Goal: Information Seeking & Learning: Learn about a topic

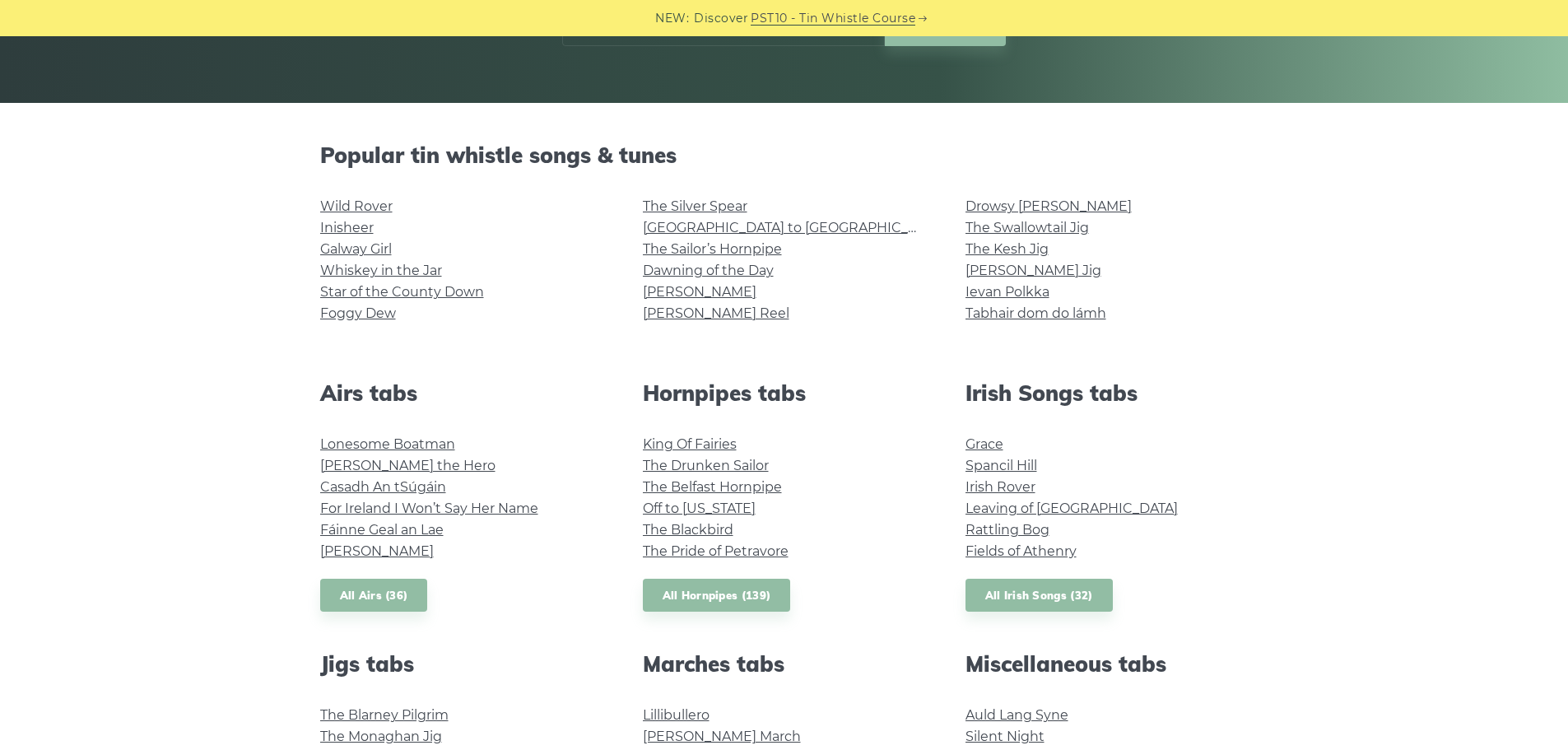
scroll to position [358, 0]
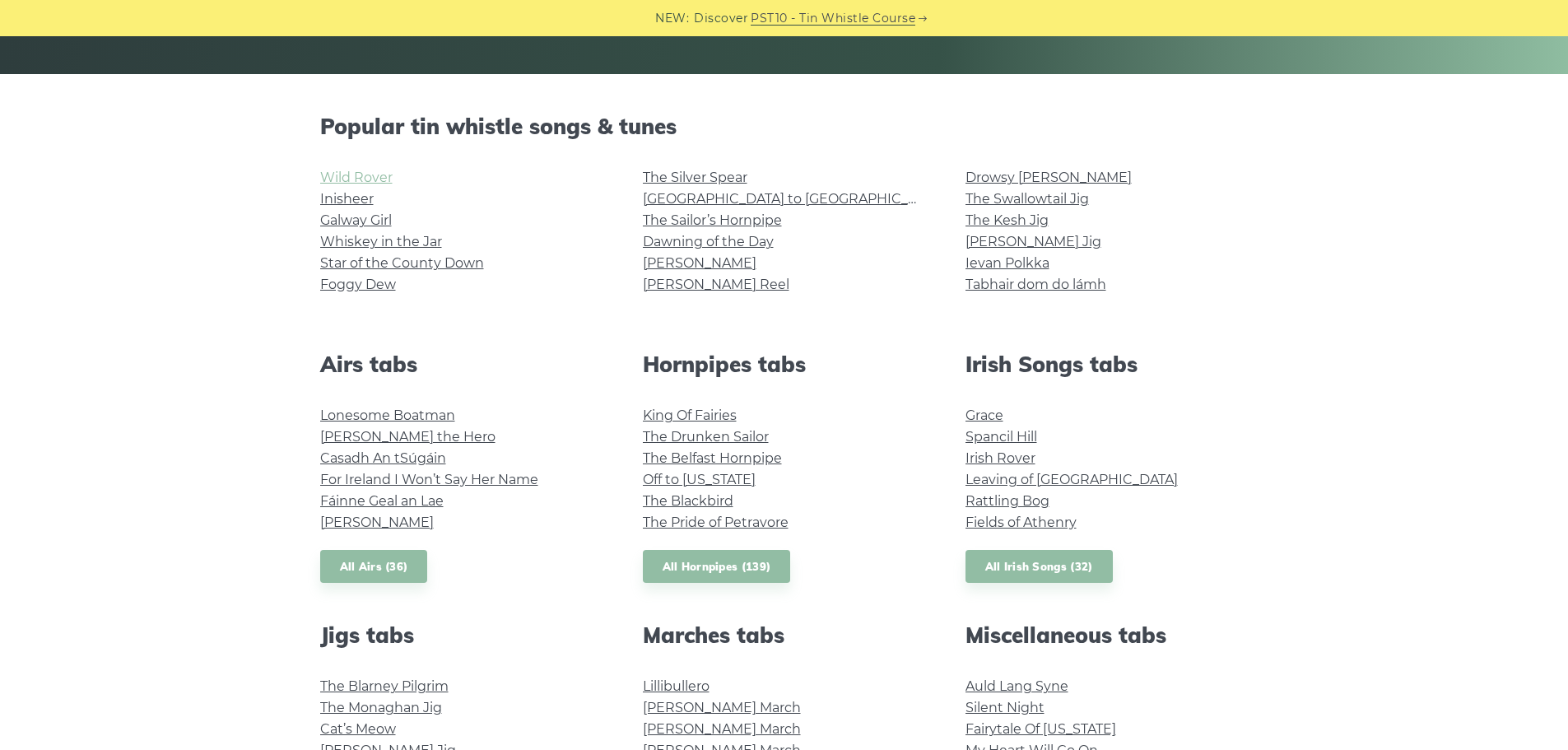
click at [344, 183] on link "Wild Rover" at bounding box center [356, 178] width 72 height 15
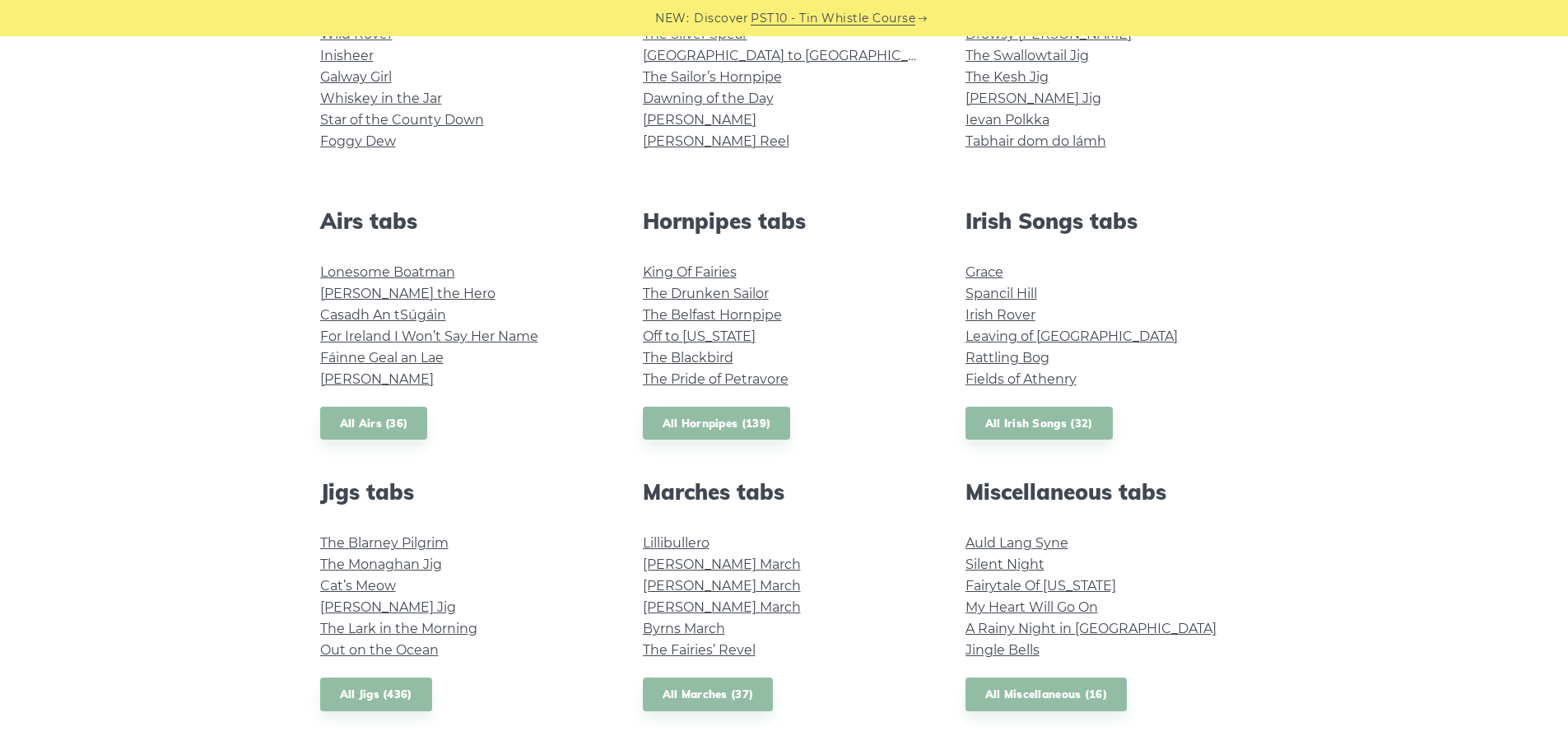
scroll to position [275, 0]
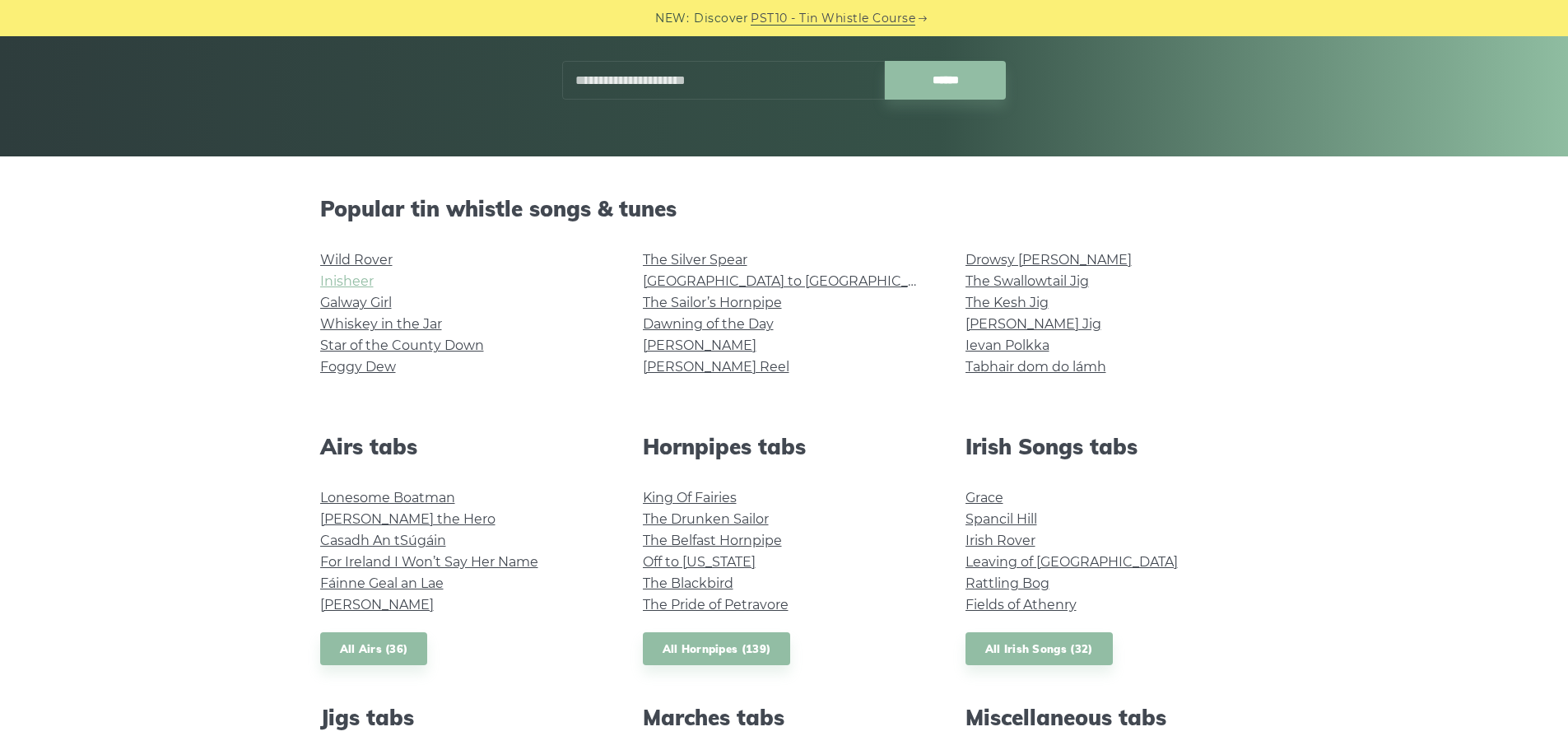
click at [357, 283] on link "Inisheer" at bounding box center [346, 281] width 53 height 15
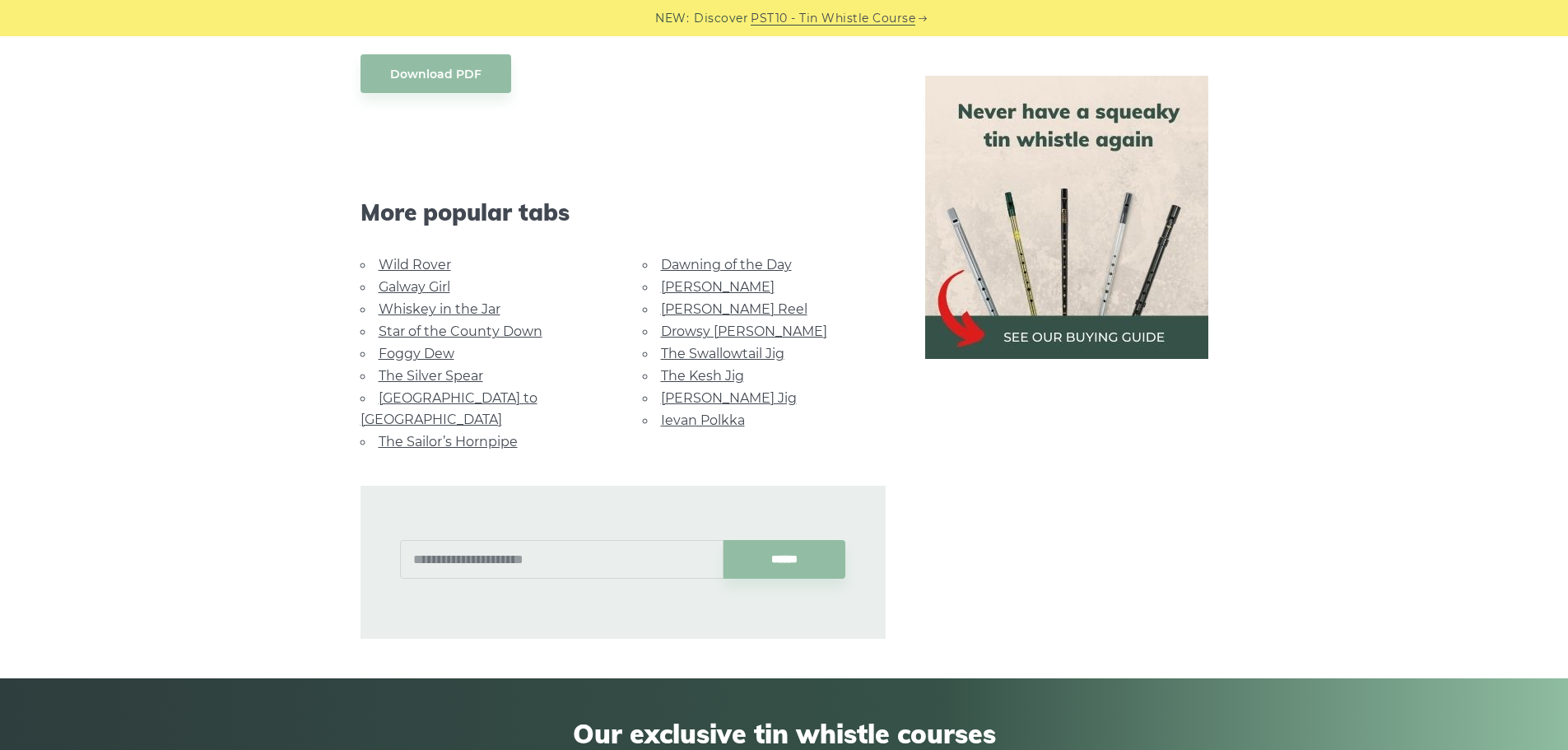
scroll to position [1153, 0]
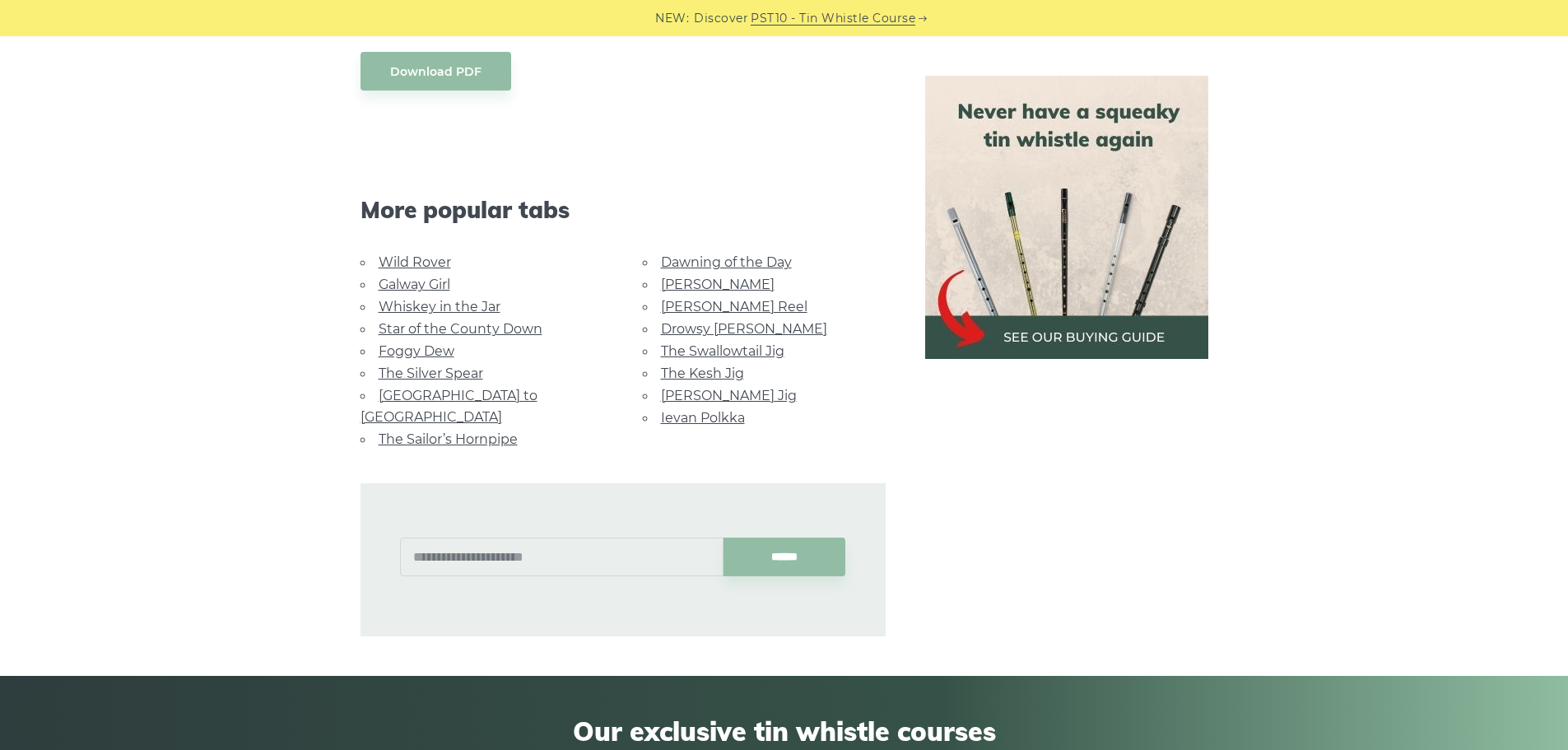
click at [402, 251] on li "Wild Rover" at bounding box center [482, 261] width 243 height 22
click at [393, 299] on link "Whiskey in the Jar" at bounding box center [439, 307] width 121 height 15
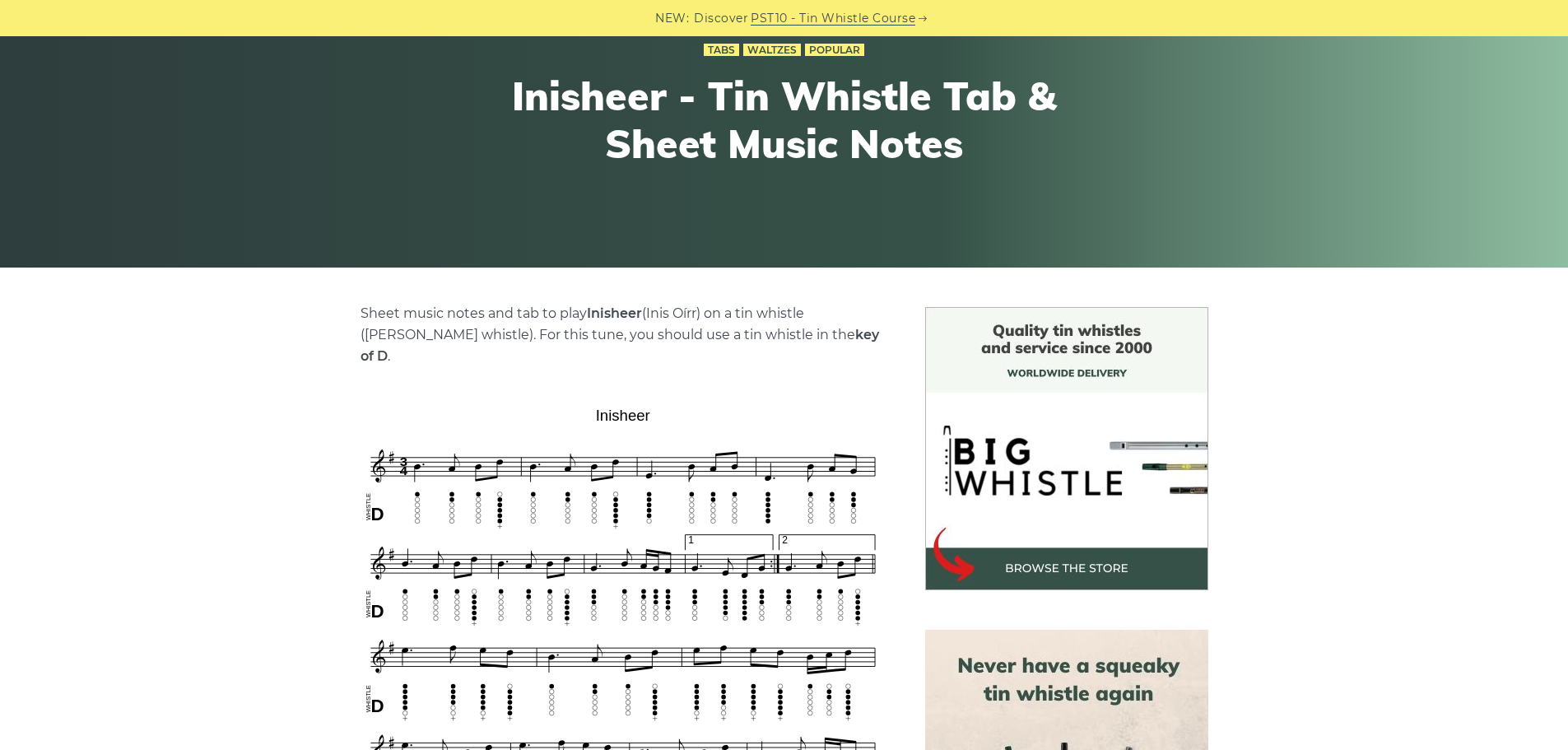
scroll to position [0, 0]
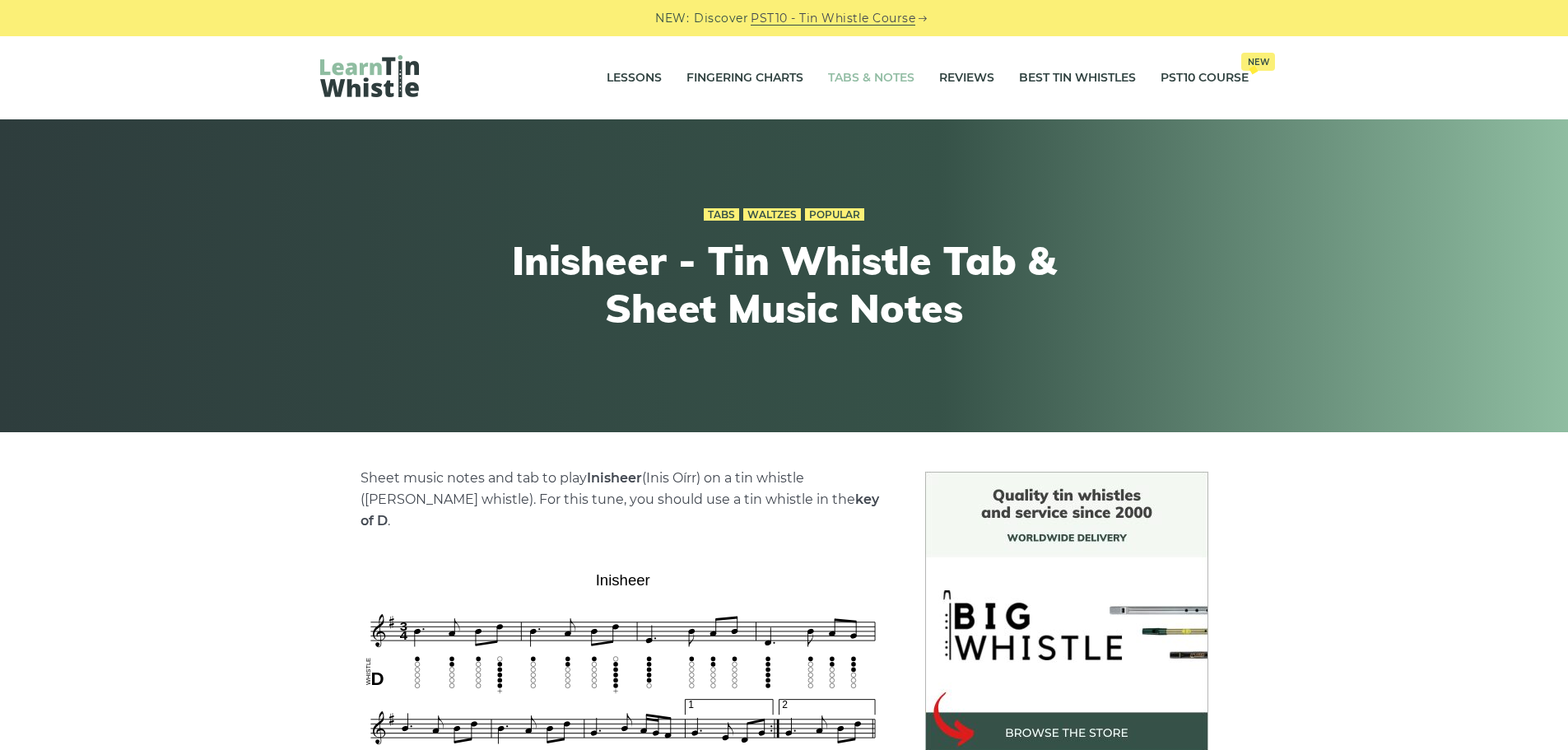
click at [902, 71] on link "Tabs & Notes" at bounding box center [870, 78] width 86 height 41
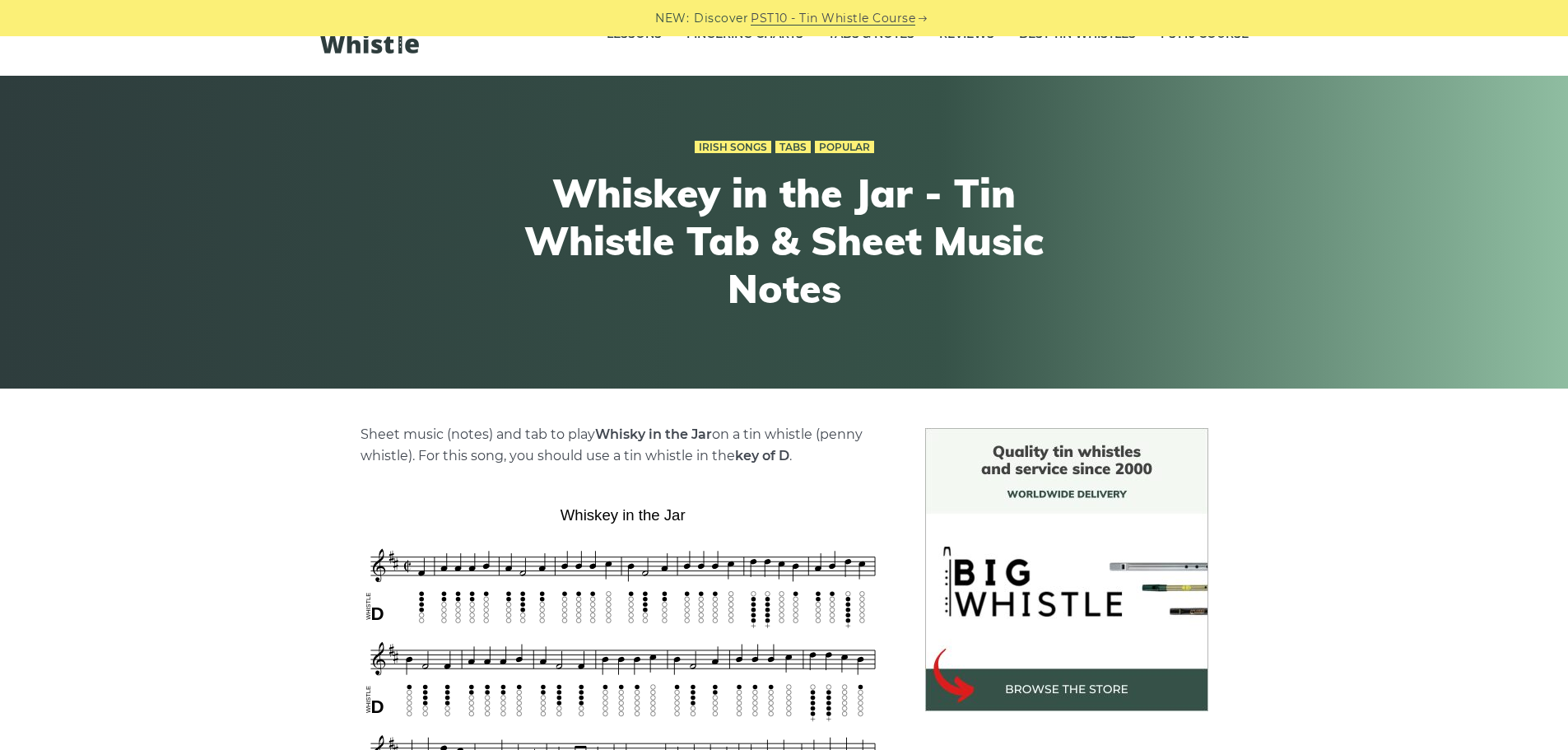
scroll to position [33, 0]
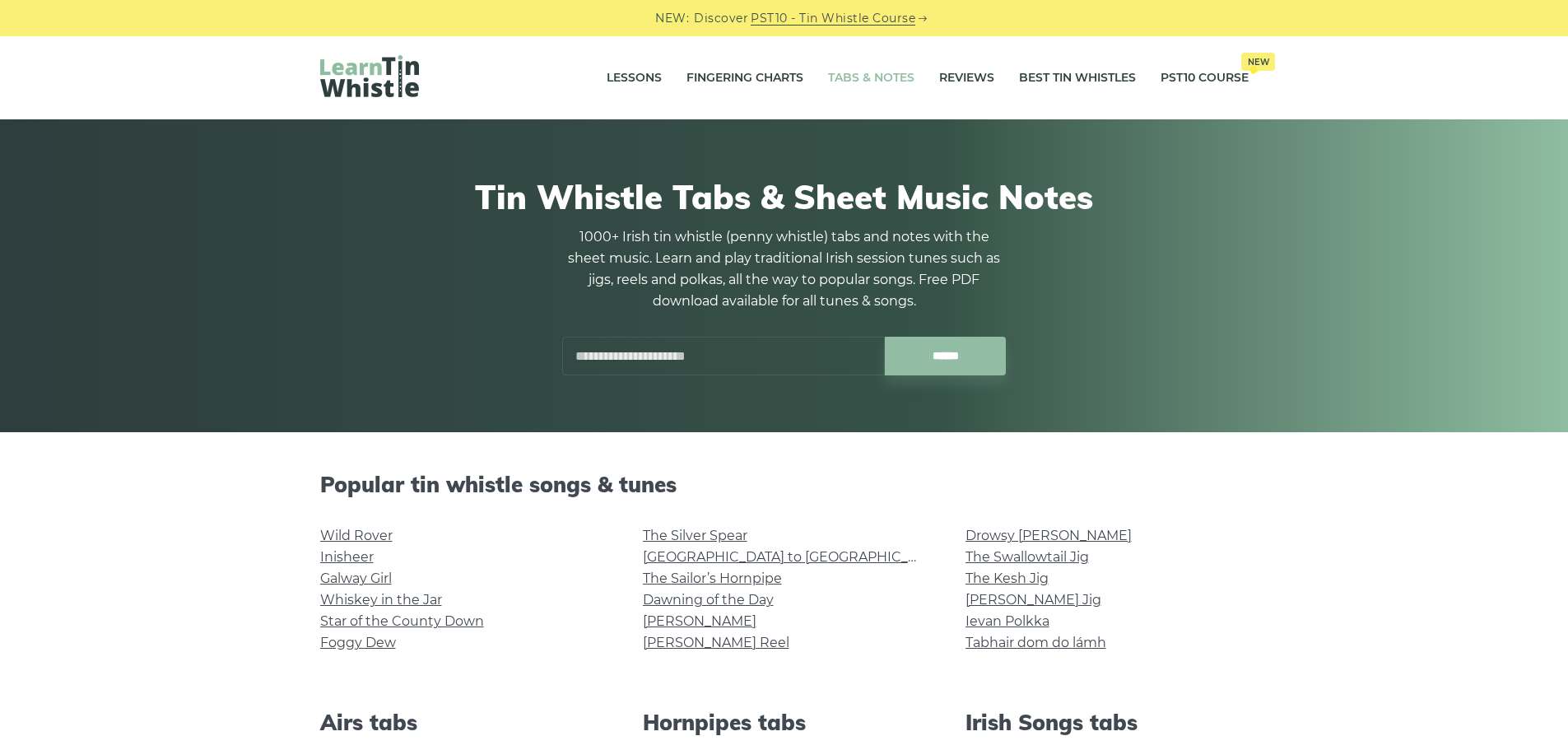
drag, startPoint x: 892, startPoint y: 83, endPoint x: 855, endPoint y: 73, distance: 38.3
click at [855, 73] on link "Tabs & Notes" at bounding box center [870, 78] width 86 height 41
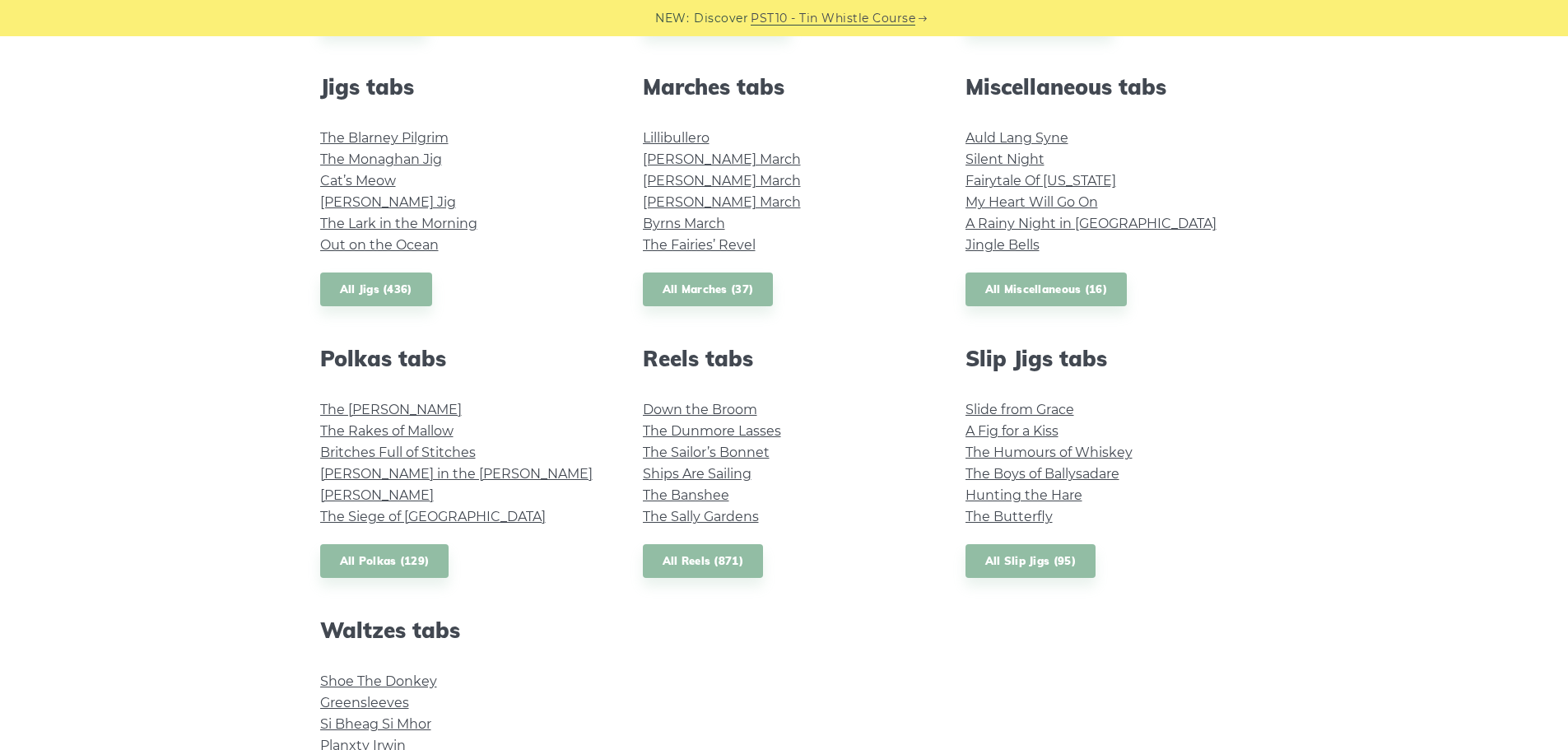
scroll to position [906, 0]
